Goal: Task Accomplishment & Management: Use online tool/utility

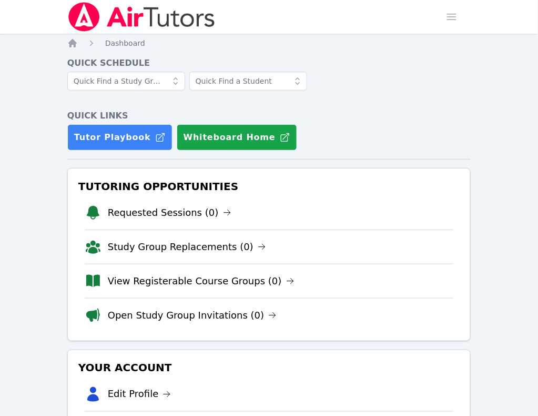
click at [0, 0] on link "Sessions" at bounding box center [0, 0] width 0 height 0
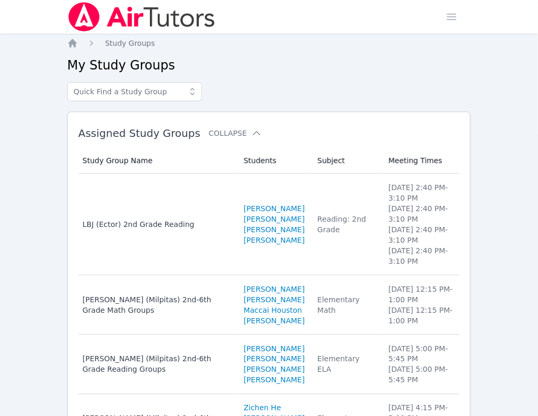
drag, startPoint x: 262, startPoint y: 23, endPoint x: 279, endPoint y: 71, distance: 51.4
drag, startPoint x: 279, startPoint y: 71, endPoint x: 286, endPoint y: 85, distance: 15.8
drag, startPoint x: 286, startPoint y: 85, endPoint x: 214, endPoint y: 49, distance: 80.3
drag, startPoint x: 214, startPoint y: 49, endPoint x: 505, endPoint y: 87, distance: 293.5
click at [505, 87] on div "Home Sessions Study Groups Students Messages Open user menu Marie Steinberg Ope…" at bounding box center [269, 313] width 538 height 627
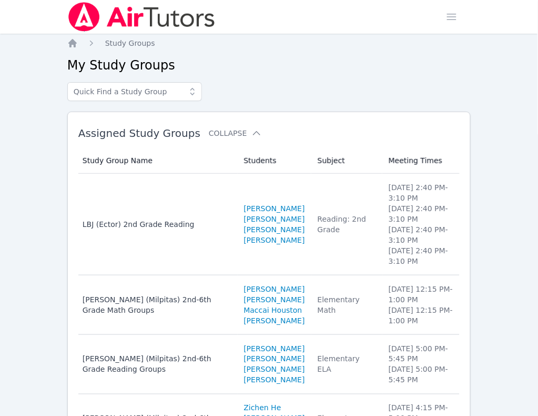
drag, startPoint x: 385, startPoint y: 119, endPoint x: 404, endPoint y: 111, distance: 21.0
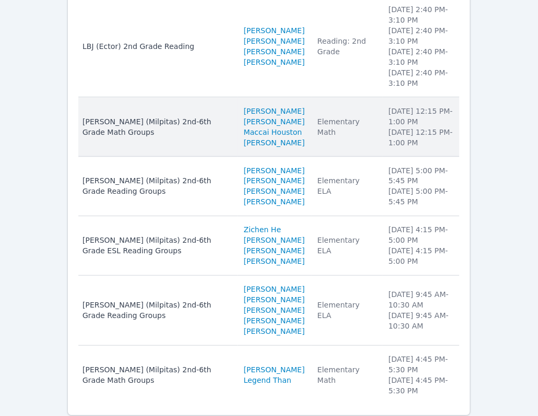
scroll to position [197, 0]
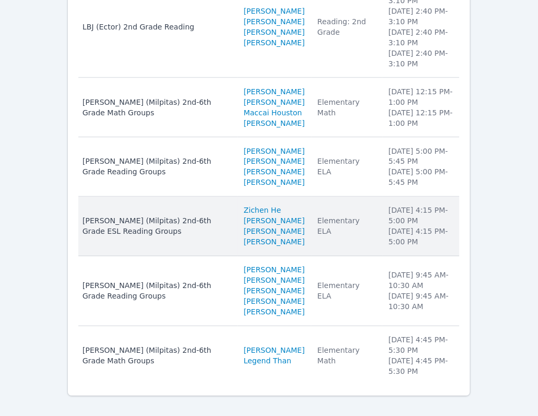
click at [403, 226] on li "Tuesday 4:15 PM - 5:00 PM" at bounding box center [421, 215] width 65 height 21
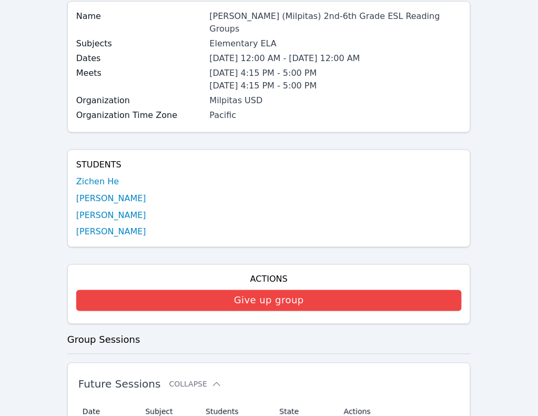
scroll to position [132, 0]
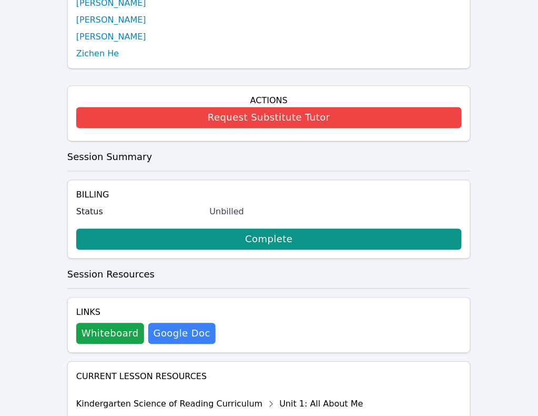
scroll to position [263, 0]
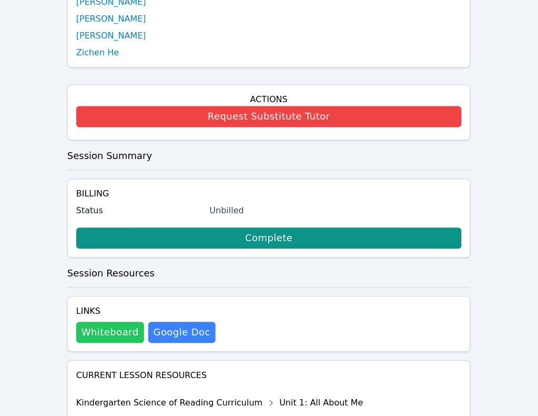
click at [114, 322] on button "Whiteboard" at bounding box center [110, 332] width 68 height 21
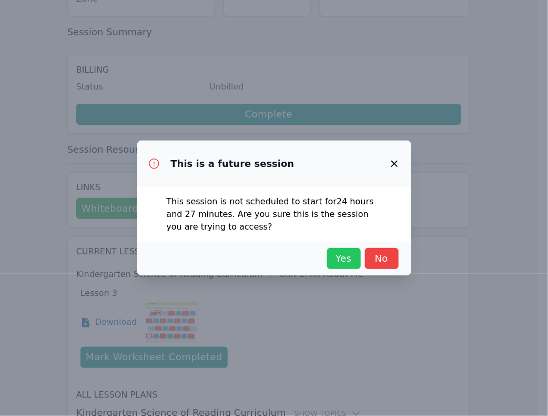
click at [333, 253] on span "Yes" at bounding box center [344, 258] width 23 height 15
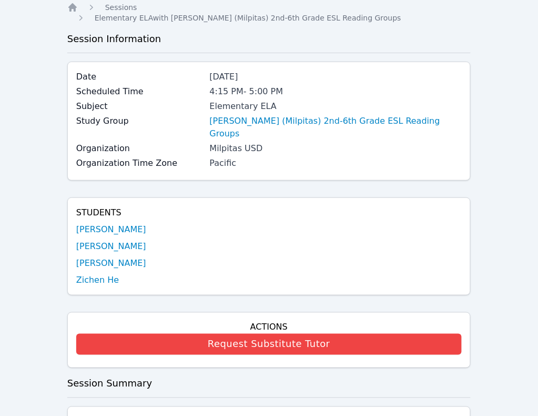
scroll to position [0, 0]
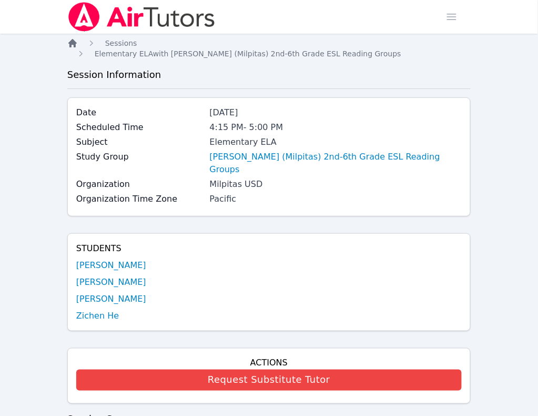
click at [76, 46] on icon "Breadcrumb" at bounding box center [72, 43] width 11 height 11
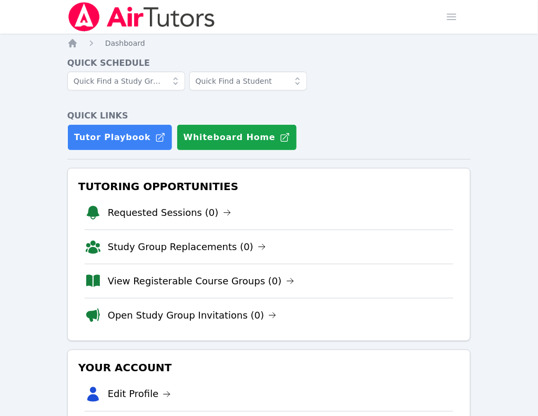
click at [0, 0] on link "Sessions" at bounding box center [0, 0] width 0 height 0
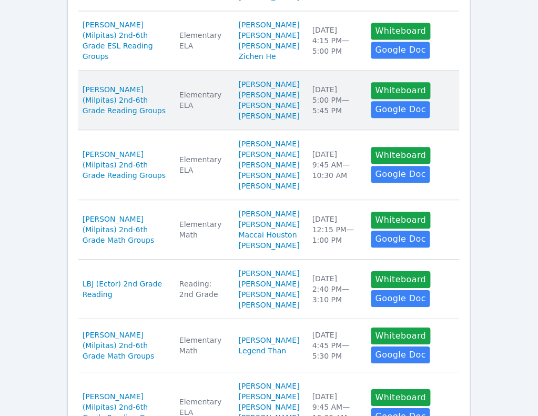
scroll to position [395, 0]
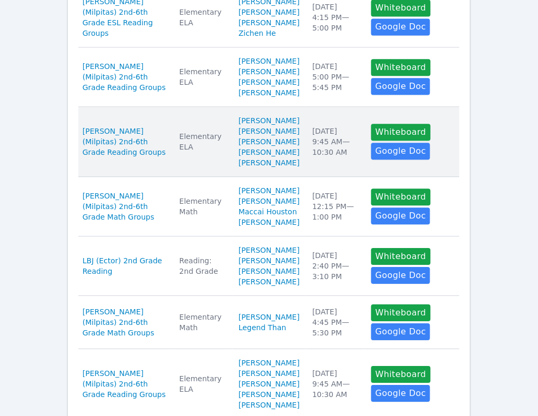
click at [306, 177] on td "Date Fri Oct 17 9:45 AM — 10:30 AM" at bounding box center [335, 142] width 59 height 70
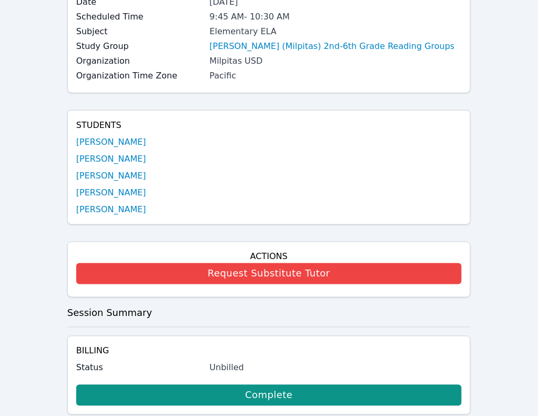
scroll to position [197, 0]
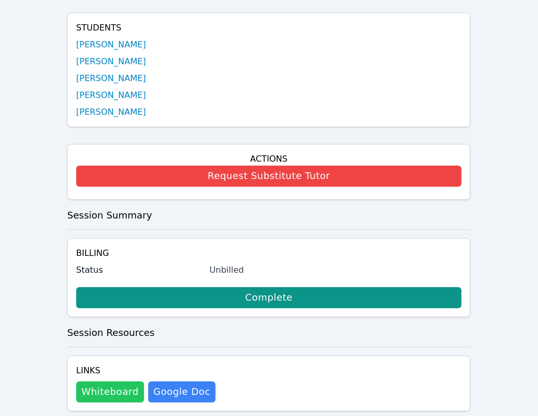
click at [106, 382] on button "Whiteboard" at bounding box center [110, 392] width 68 height 21
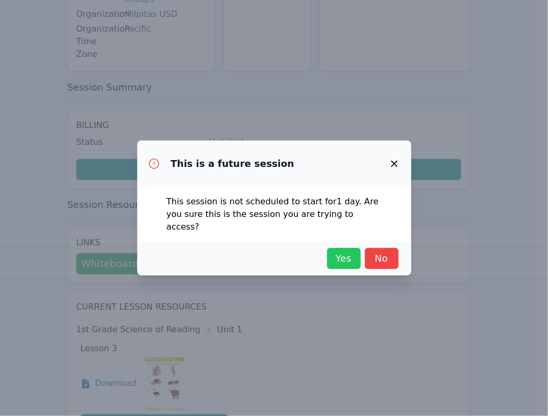
click at [330, 258] on button "Yes" at bounding box center [344, 258] width 34 height 21
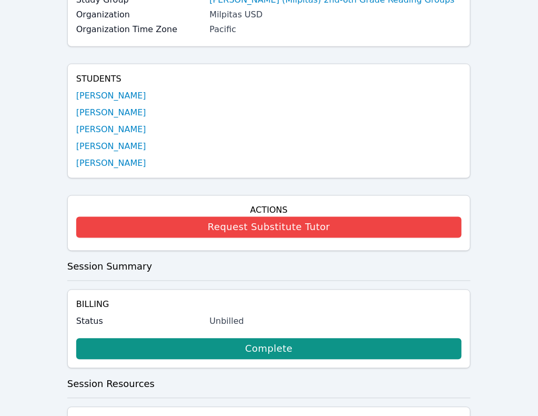
scroll to position [0, 0]
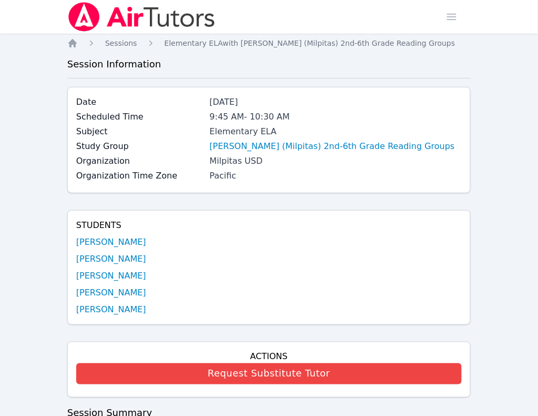
click at [0, 0] on link "Sessions" at bounding box center [0, 0] width 0 height 0
